Goal: Transaction & Acquisition: Purchase product/service

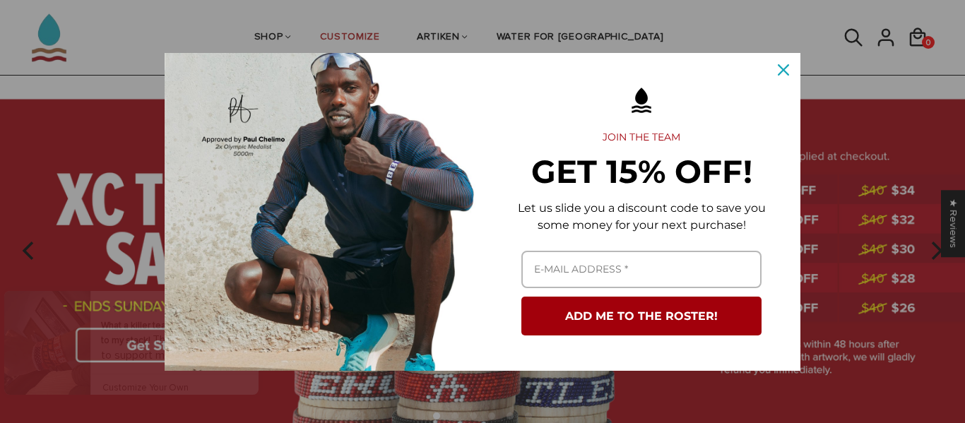
scroll to position [45, 0]
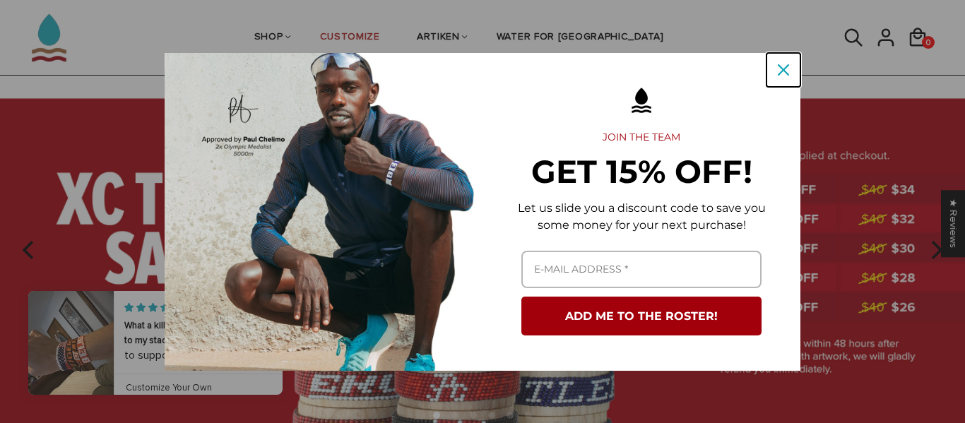
click at [780, 66] on icon "close icon" at bounding box center [783, 69] width 11 height 11
click at [780, 66] on ul "SHOP BRACELETS TEXT Inspirational fuel for maximum growth." at bounding box center [459, 37] width 743 height 75
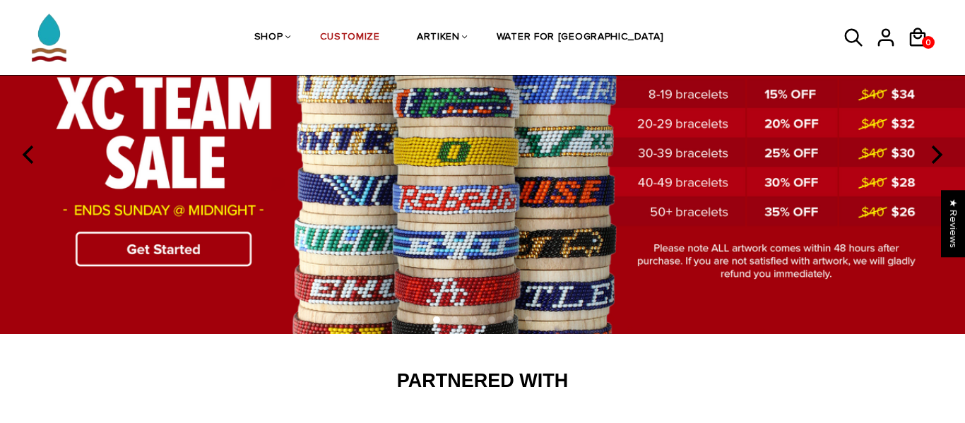
scroll to position [141, 0]
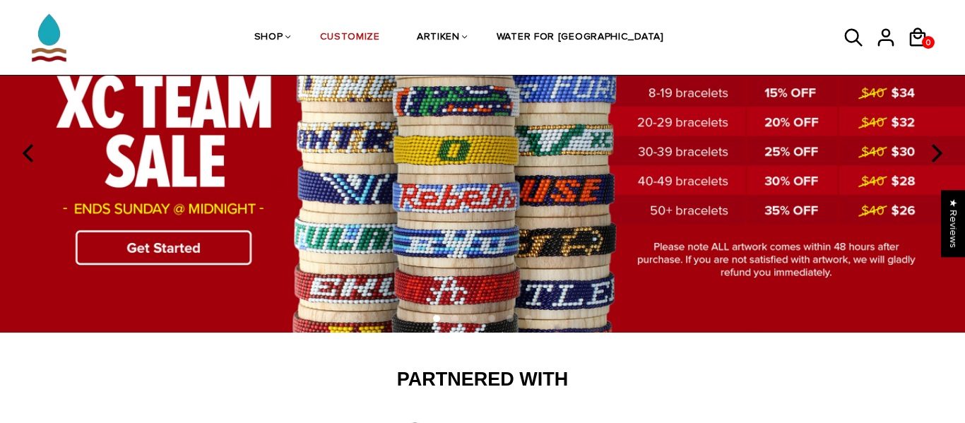
click at [209, 254] on img at bounding box center [482, 153] width 965 height 359
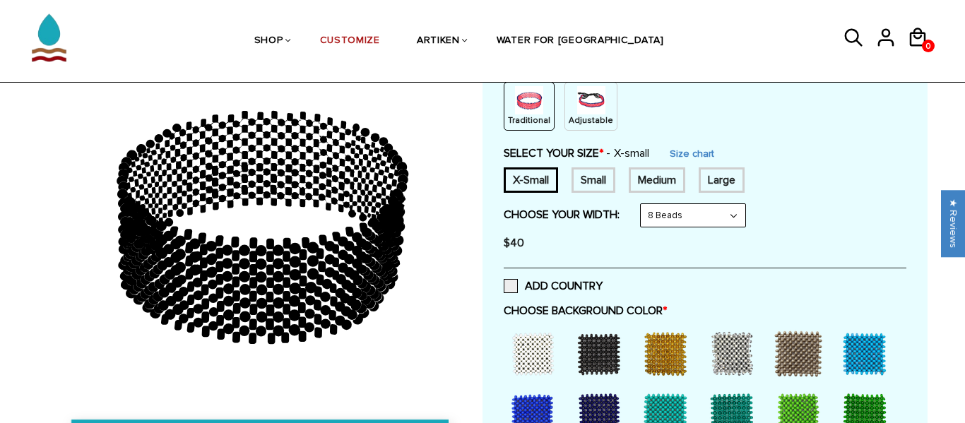
scroll to position [203, 0]
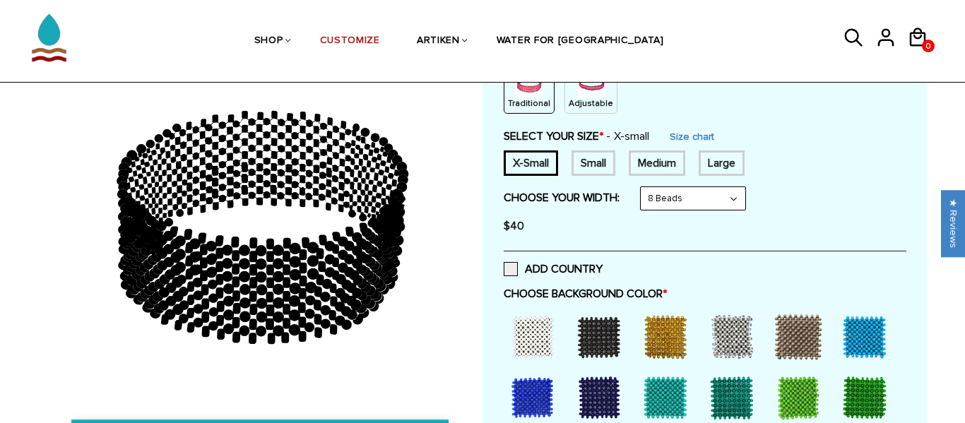
click at [692, 191] on select "8 Beads 6 Beads 10 Beads" at bounding box center [693, 198] width 105 height 23
select select "6-beads"
click at [644, 187] on select "8 Beads 6 Beads 10 Beads" at bounding box center [693, 198] width 105 height 23
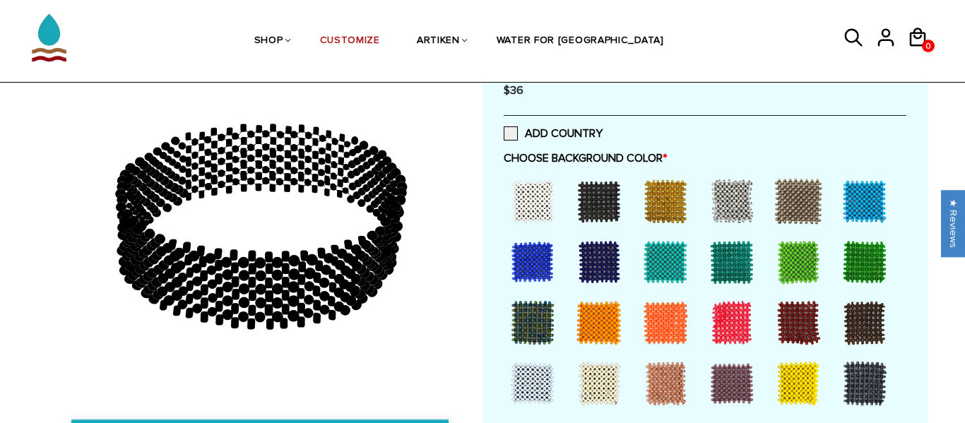
scroll to position [338, 0]
click at [580, 201] on div at bounding box center [599, 202] width 57 height 57
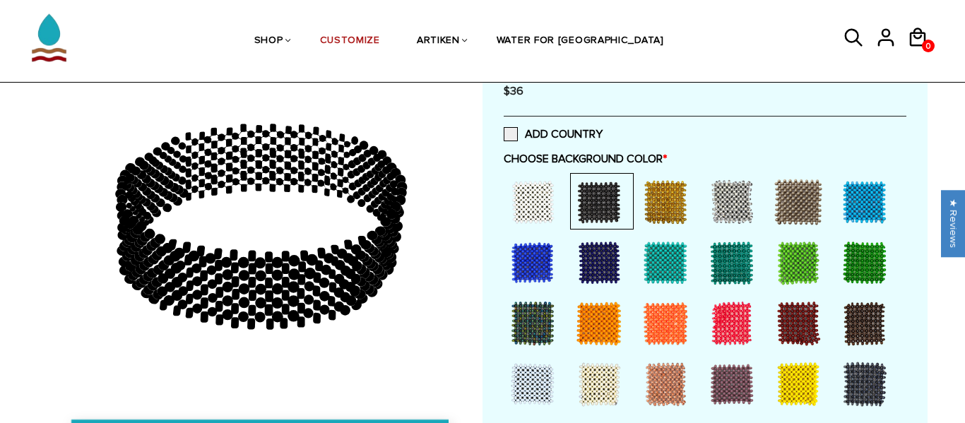
click at [672, 195] on div at bounding box center [665, 202] width 57 height 57
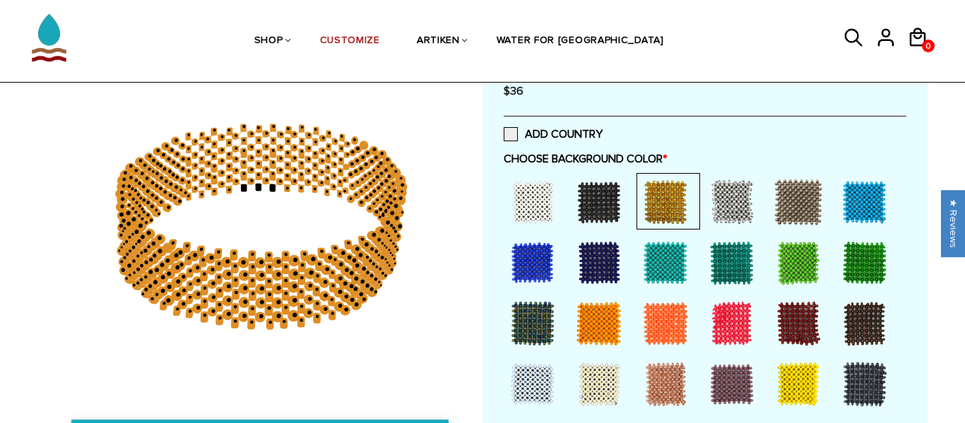
click at [723, 198] on div at bounding box center [732, 202] width 57 height 57
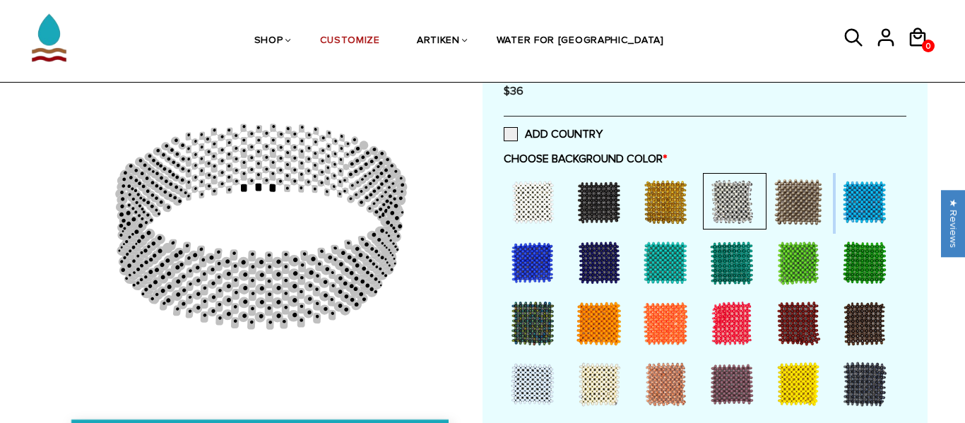
drag, startPoint x: 783, startPoint y: 200, endPoint x: 860, endPoint y: 199, distance: 77.0
click at [860, 199] on div at bounding box center [705, 294] width 403 height 243
click at [860, 199] on div at bounding box center [864, 202] width 57 height 57
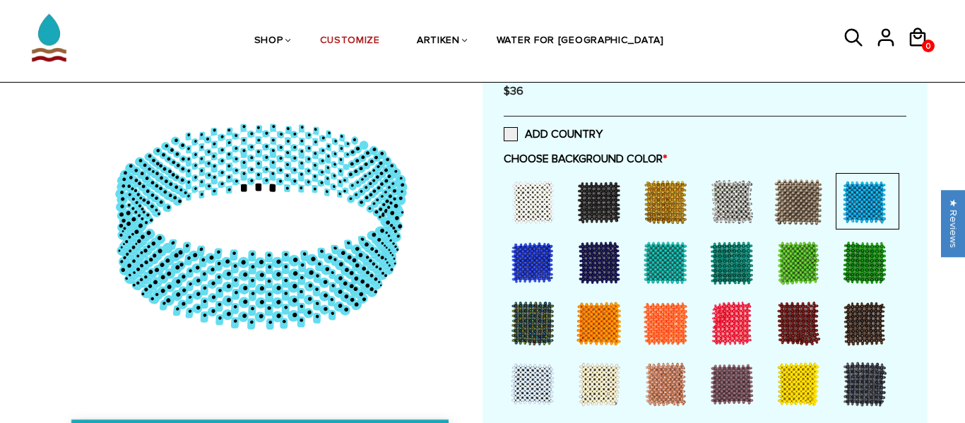
click at [877, 254] on div at bounding box center [864, 263] width 57 height 57
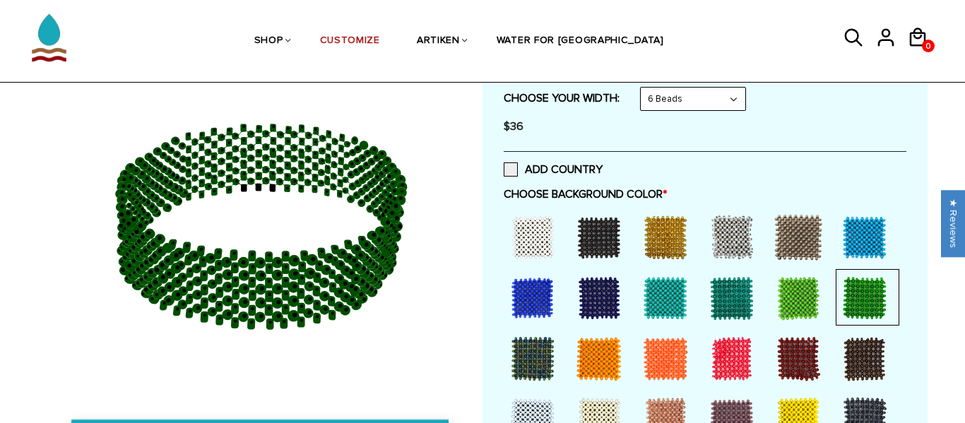
scroll to position [304, 0]
